Goal: Navigation & Orientation: Find specific page/section

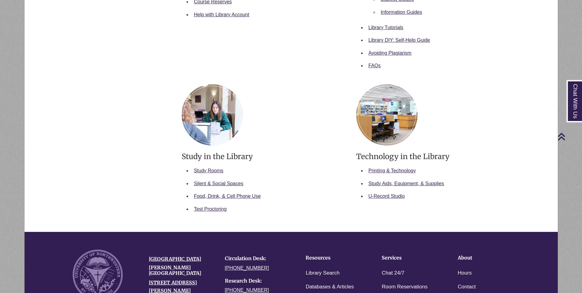
scroll to position [261, 0]
click at [376, 171] on link "Printing & Technology" at bounding box center [391, 169] width 47 height 5
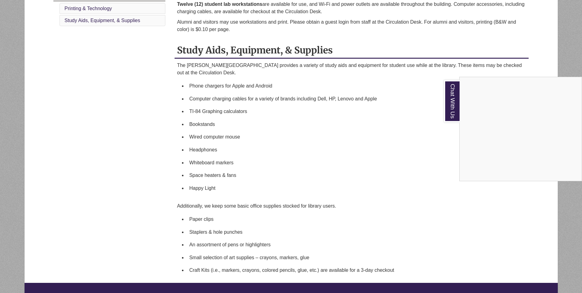
scroll to position [160, 0]
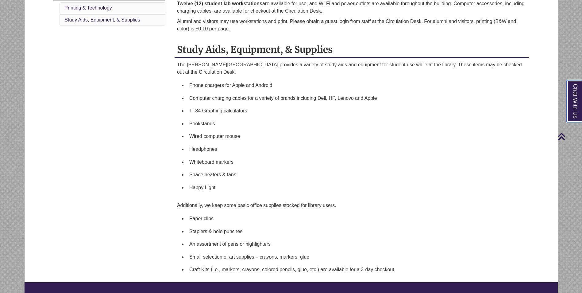
click at [575, 101] on link "Chat With Us" at bounding box center [575, 101] width 16 height 42
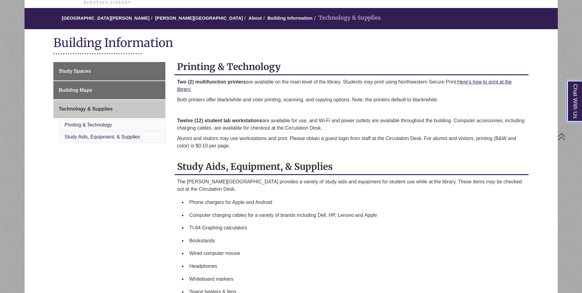
scroll to position [0, 0]
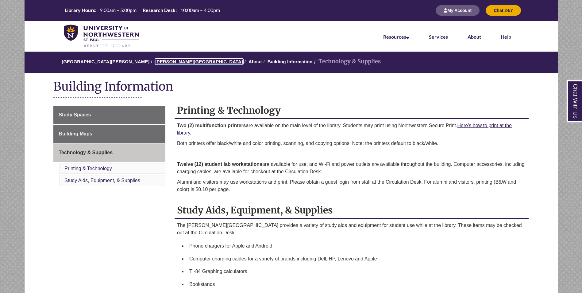
click at [178, 60] on link "[PERSON_NAME][GEOGRAPHIC_DATA]" at bounding box center [199, 61] width 88 height 5
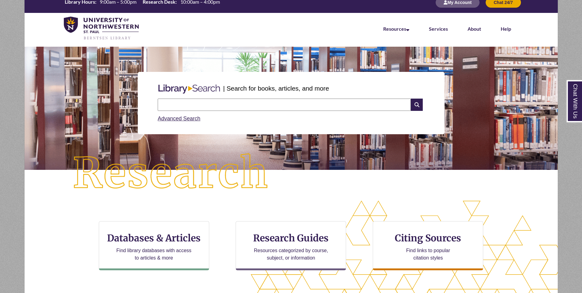
scroll to position [7, 0]
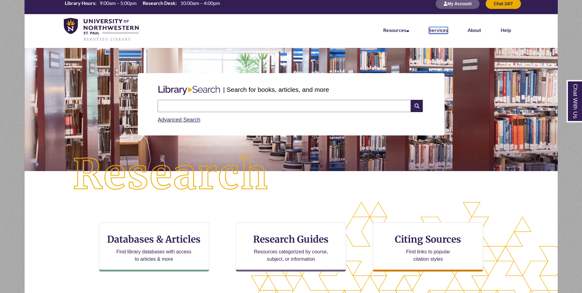
click at [440, 29] on link "Services" at bounding box center [438, 30] width 19 height 7
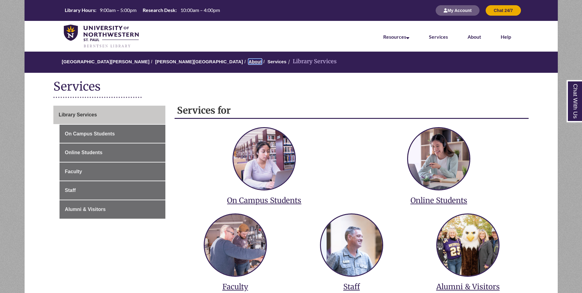
click at [248, 61] on link "About" at bounding box center [254, 61] width 13 height 5
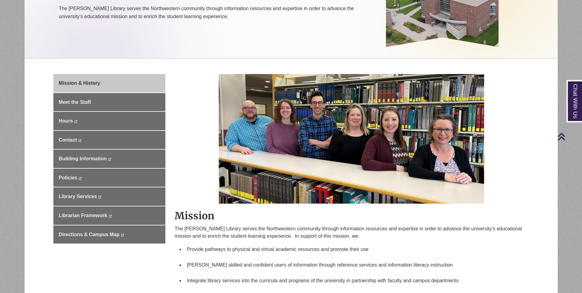
scroll to position [127, 0]
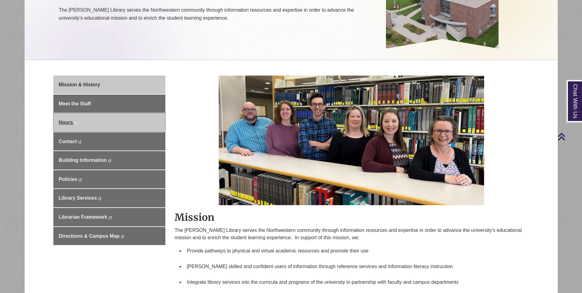
click at [154, 124] on link "Hours This link opens in a new window This link opens in a new window" at bounding box center [109, 122] width 112 height 18
